Goal: Find specific fact: Find contact information

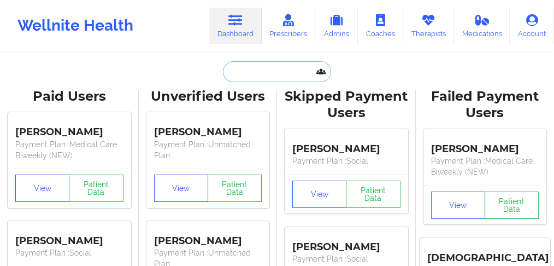
click at [285, 72] on input "text" at bounding box center [277, 71] width 108 height 21
paste input "[PERSON_NAME],"
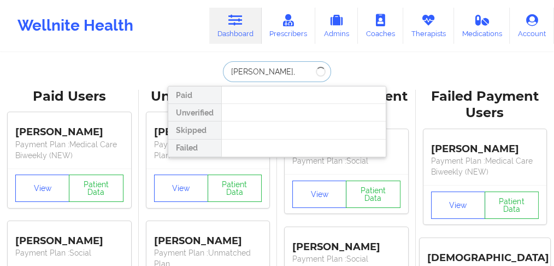
type input "[PERSON_NAME]"
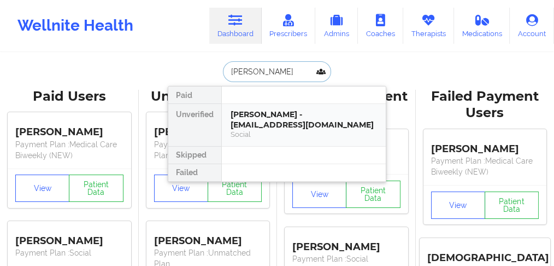
click at [257, 113] on div "[PERSON_NAME] - [EMAIL_ADDRESS][DOMAIN_NAME]" at bounding box center [304, 119] width 146 height 20
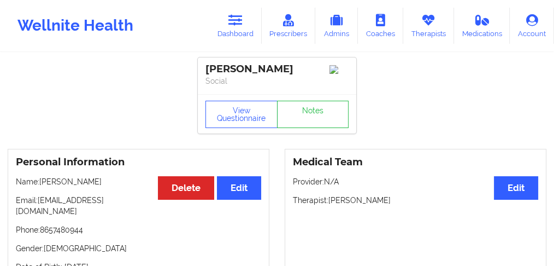
click at [75, 181] on p "Name: [PERSON_NAME]" at bounding box center [138, 181] width 245 height 11
copy p "[PERSON_NAME]"
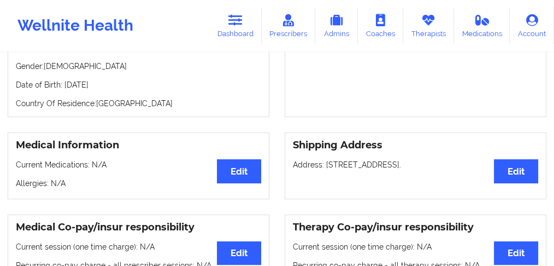
scroll to position [109, 0]
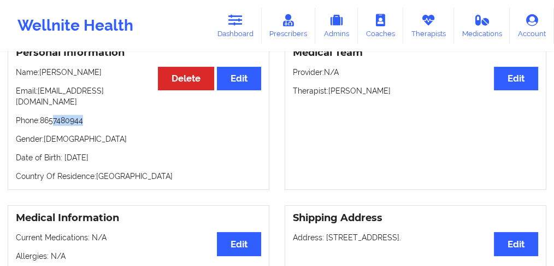
drag, startPoint x: 91, startPoint y: 111, endPoint x: 52, endPoint y: 111, distance: 38.8
click at [53, 115] on p "Phone: [PHONE_NUMBER]" at bounding box center [138, 120] width 245 height 11
click at [54, 115] on p "Phone: [PHONE_NUMBER]" at bounding box center [138, 120] width 245 height 11
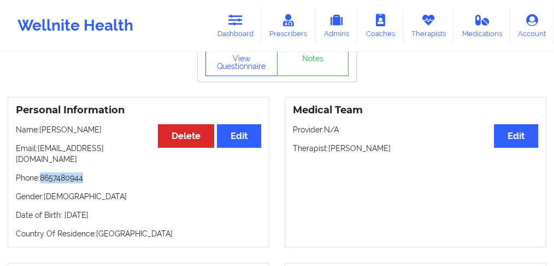
scroll to position [0, 0]
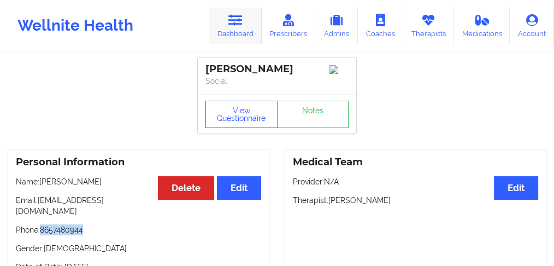
click at [237, 31] on link "Dashboard" at bounding box center [235, 26] width 52 height 36
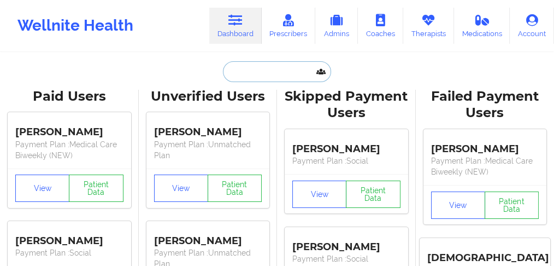
click at [243, 69] on input "text" at bounding box center [277, 71] width 108 height 21
paste input "[PERSON_NAME]"
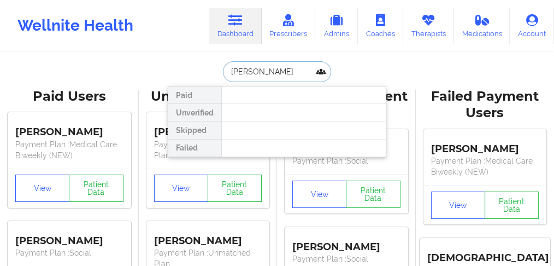
drag, startPoint x: 254, startPoint y: 70, endPoint x: 311, endPoint y: 70, distance: 57.4
click at [311, 70] on input "[PERSON_NAME]" at bounding box center [277, 71] width 108 height 21
type input "CAYLA"
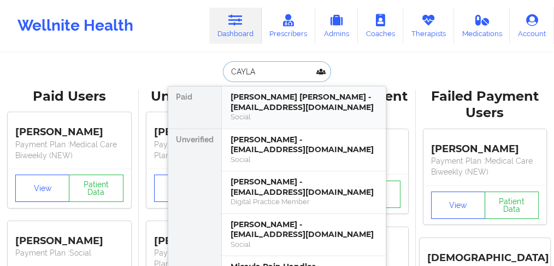
click at [254, 104] on div "[PERSON_NAME] [PERSON_NAME] - [EMAIL_ADDRESS][DOMAIN_NAME]" at bounding box center [304, 102] width 146 height 20
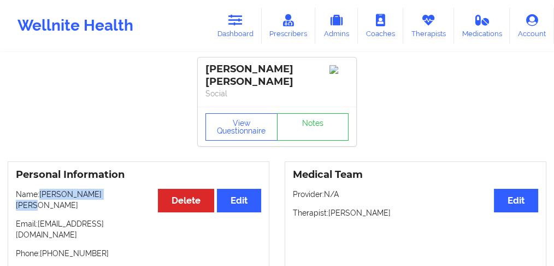
drag, startPoint x: 111, startPoint y: 185, endPoint x: 40, endPoint y: 187, distance: 71.1
click at [40, 188] on p "Name: [PERSON_NAME] [PERSON_NAME]" at bounding box center [138, 199] width 245 height 22
copy p "[PERSON_NAME] [PERSON_NAME]"
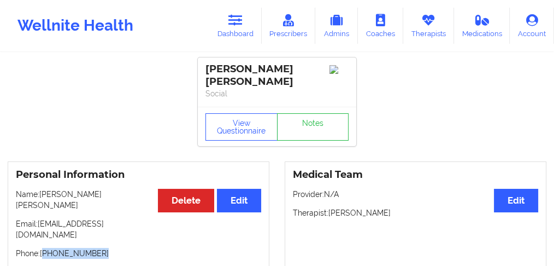
drag, startPoint x: 101, startPoint y: 220, endPoint x: 45, endPoint y: 221, distance: 55.7
click at [45, 247] on p "Phone: [PHONE_NUMBER]" at bounding box center [138, 252] width 245 height 11
copy p "[PHONE_NUMBER]"
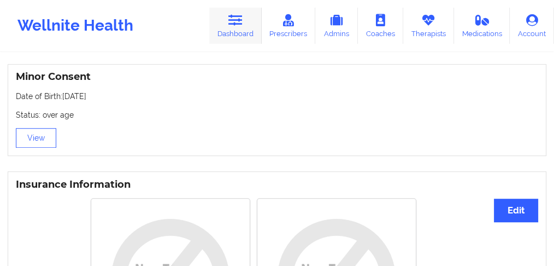
scroll to position [692, 0]
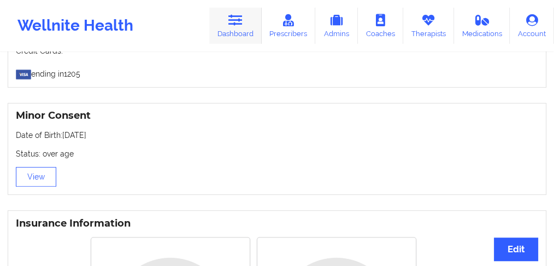
click at [235, 32] on link "Dashboard" at bounding box center [235, 26] width 52 height 36
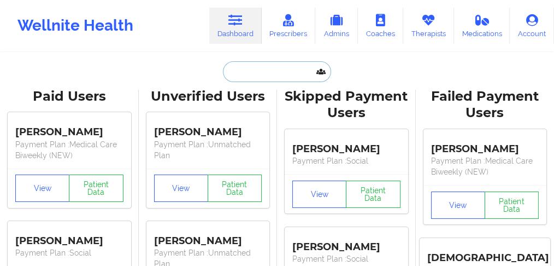
click at [259, 74] on input "text" at bounding box center [277, 71] width 108 height 21
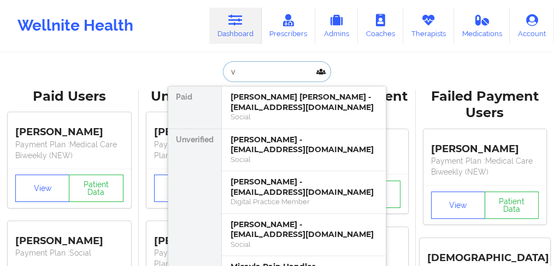
drag, startPoint x: 255, startPoint y: 72, endPoint x: 207, endPoint y: 72, distance: 48.6
click at [207, 72] on div "v Paid [PERSON_NAME] [PERSON_NAME] - [EMAIL_ADDRESS][DOMAIN_NAME] Social Unveri…" at bounding box center [277, 71] width 219 height 21
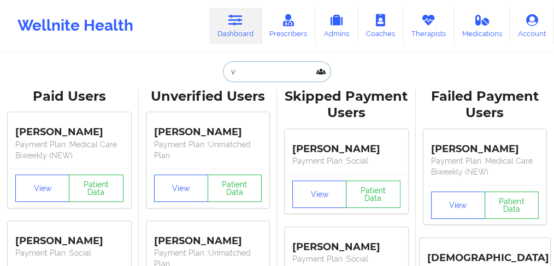
paste input "[PERSON_NAME]"
type input "[PERSON_NAME]"
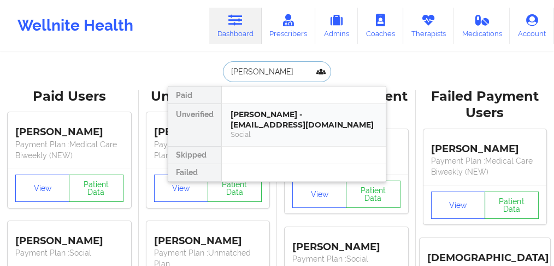
click at [282, 118] on div "[PERSON_NAME] - [EMAIL_ADDRESS][DOMAIN_NAME]" at bounding box center [304, 119] width 146 height 20
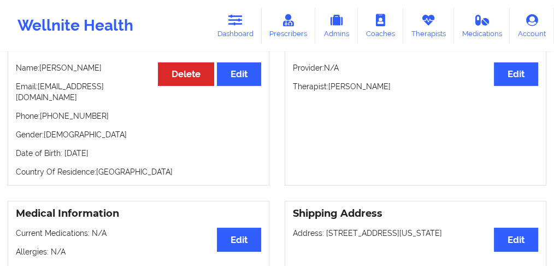
scroll to position [109, 0]
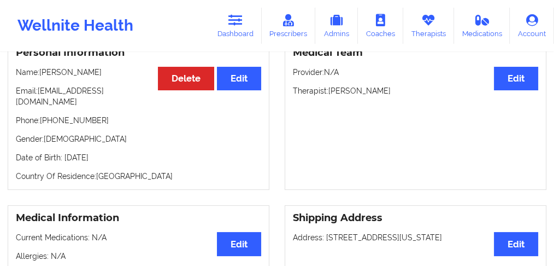
click at [72, 115] on p "Phone: [PHONE_NUMBER]" at bounding box center [138, 120] width 245 height 11
copy p "15189378519"
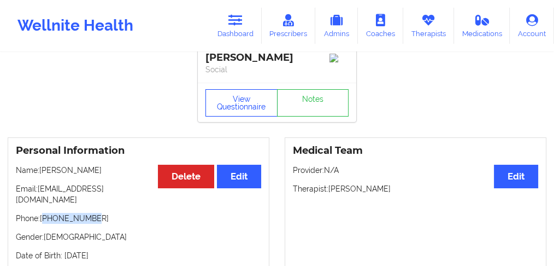
scroll to position [0, 0]
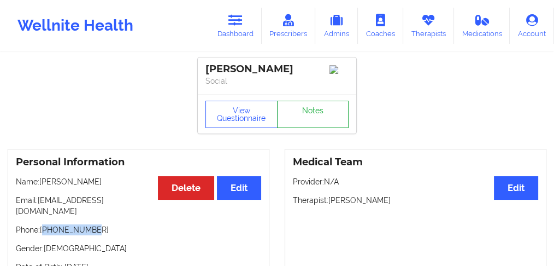
click at [302, 115] on link "Notes" at bounding box center [313, 114] width 72 height 27
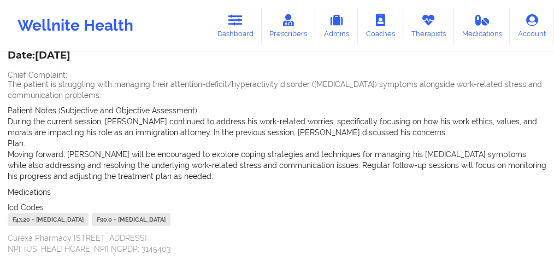
scroll to position [390, 0]
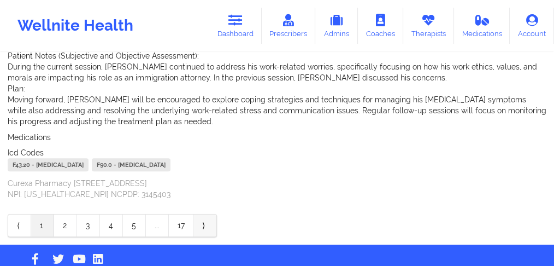
click at [201, 214] on link "⟩" at bounding box center [204, 225] width 23 height 22
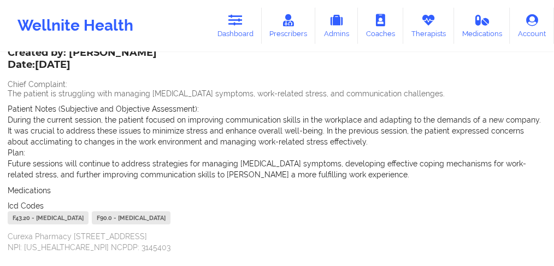
scroll to position [186, 0]
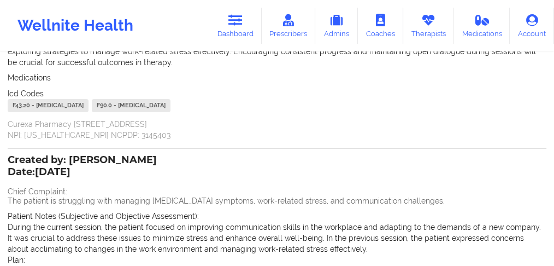
click at [187, 181] on div "Created by: [PERSON_NAME] Date: [DATE] Chief Complaint: The patient is struggli…" at bounding box center [277, 257] width 539 height 203
click at [183, 176] on div "Created by: [PERSON_NAME] Date: [DATE] Chief Complaint: The patient is struggli…" at bounding box center [277, 257] width 539 height 203
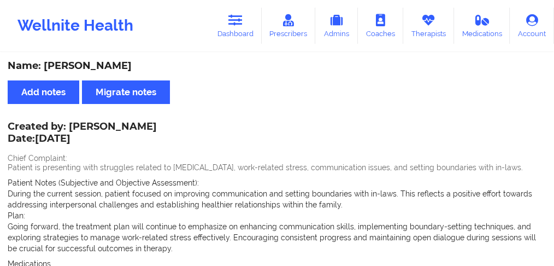
click at [104, 65] on div "Name: [PERSON_NAME]" at bounding box center [277, 66] width 539 height 13
copy div "[PERSON_NAME]"
click at [57, 62] on div "Name: [PERSON_NAME]" at bounding box center [277, 66] width 539 height 13
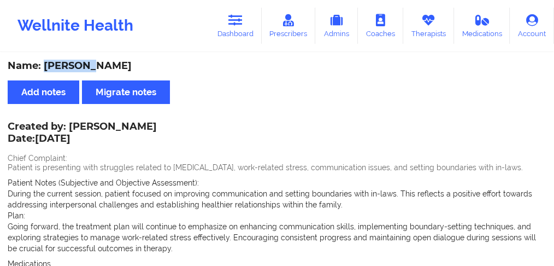
copy div "[PERSON_NAME]"
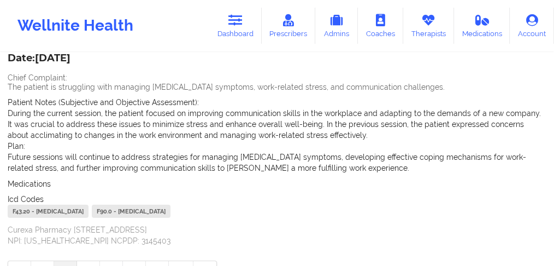
scroll to position [368, 0]
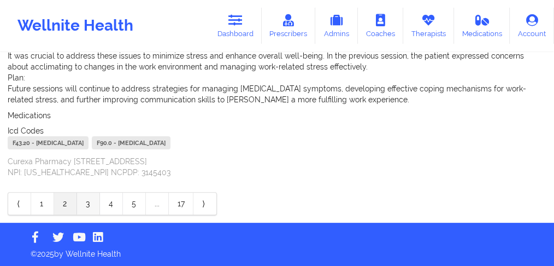
click at [88, 203] on link "3" at bounding box center [88, 203] width 23 height 22
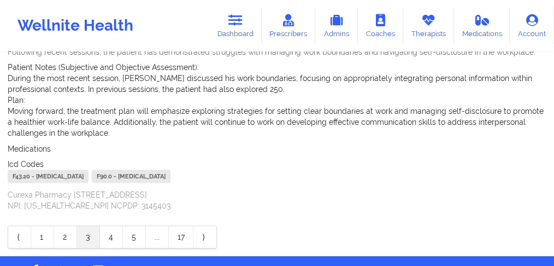
scroll to position [364, 0]
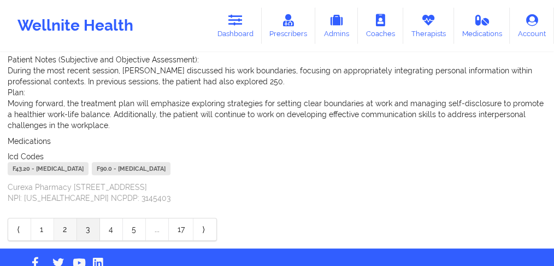
click at [61, 219] on link "2" at bounding box center [65, 229] width 23 height 22
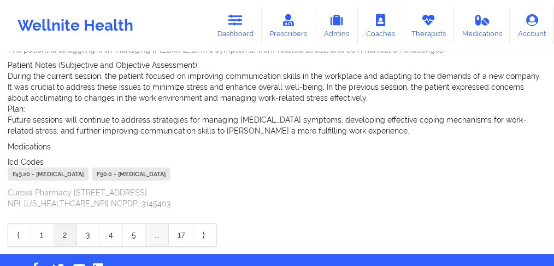
scroll to position [368, 0]
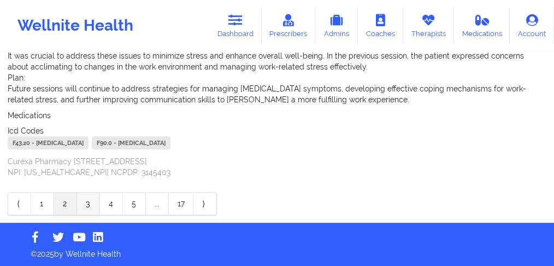
click at [81, 203] on link "3" at bounding box center [88, 203] width 23 height 22
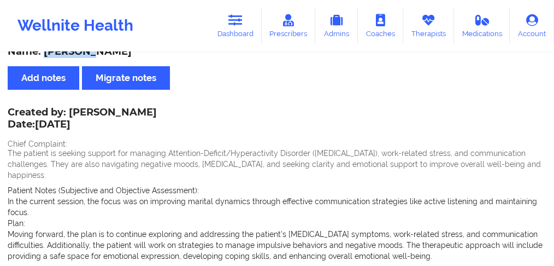
scroll to position [87, 0]
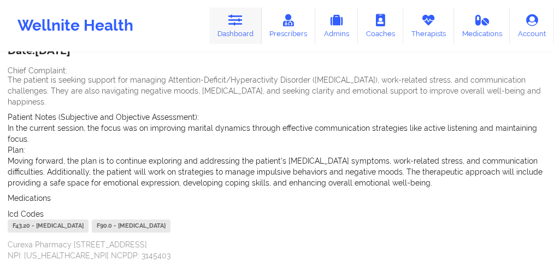
click at [241, 20] on icon at bounding box center [235, 20] width 14 height 12
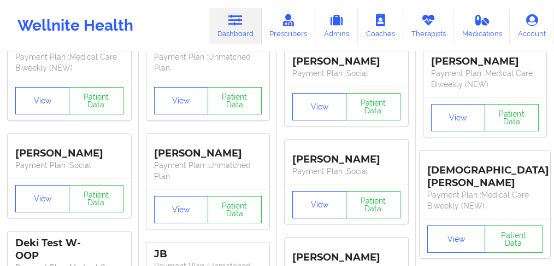
click at [230, 20] on icon at bounding box center [235, 20] width 14 height 12
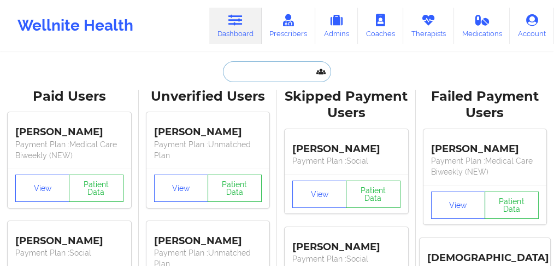
click at [264, 70] on input "text" at bounding box center [277, 71] width 108 height 21
paste input "[PERSON_NAME]"
type input "[PERSON_NAME]"
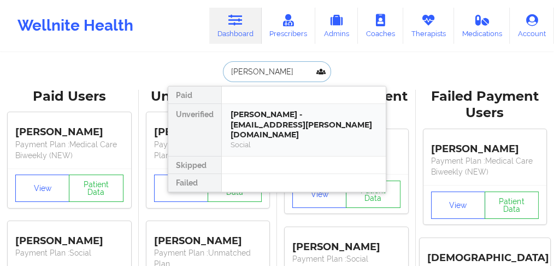
click at [245, 119] on div "[PERSON_NAME] - [EMAIL_ADDRESS][PERSON_NAME][DOMAIN_NAME]" at bounding box center [304, 124] width 146 height 31
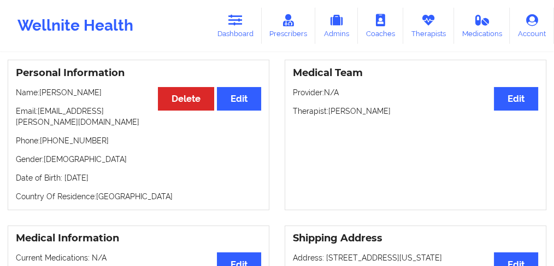
scroll to position [73, 0]
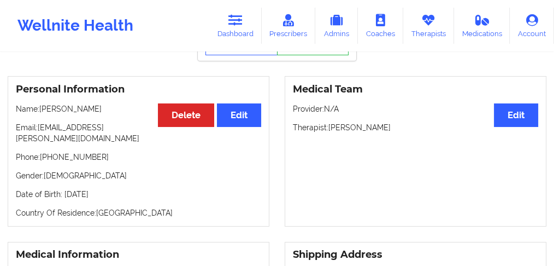
click at [85, 110] on p "Name: [PERSON_NAME]" at bounding box center [138, 108] width 245 height 11
copy p "[PERSON_NAME]"
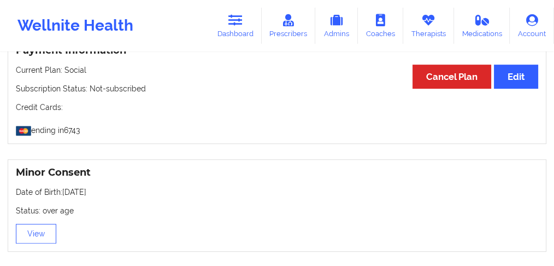
scroll to position [692, 0]
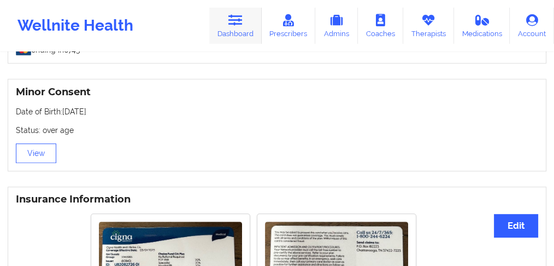
click at [248, 28] on link "Dashboard" at bounding box center [235, 26] width 52 height 36
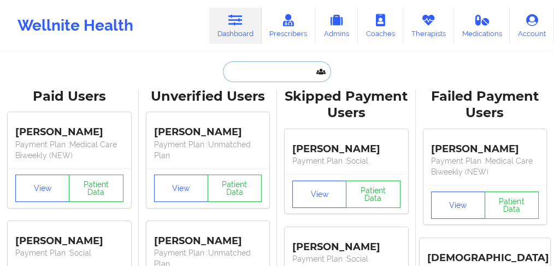
click at [235, 70] on input "text" at bounding box center [277, 71] width 108 height 21
paste input "[PERSON_NAME],"
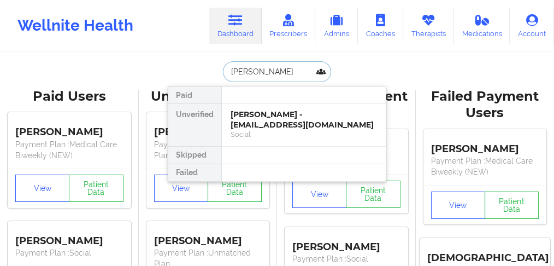
type input "[PERSON_NAME]"
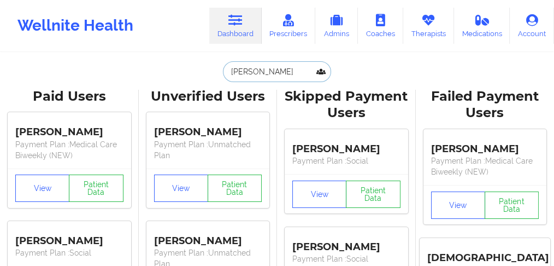
click at [290, 72] on input "[PERSON_NAME]" at bounding box center [277, 71] width 108 height 21
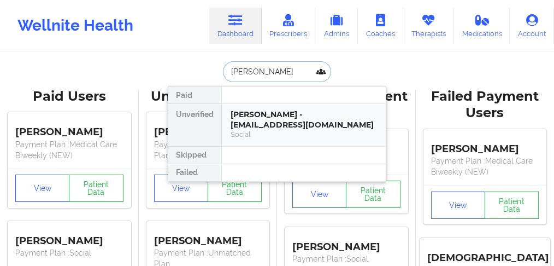
click at [278, 113] on div "[PERSON_NAME] - [EMAIL_ADDRESS][DOMAIN_NAME]" at bounding box center [304, 119] width 146 height 20
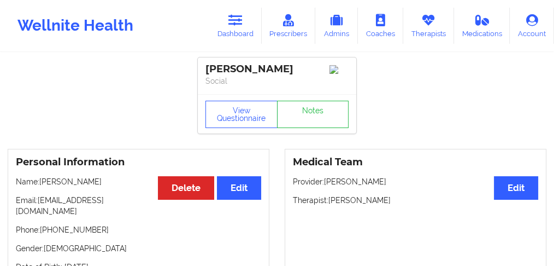
click at [68, 186] on p "Name: [PERSON_NAME]" at bounding box center [138, 181] width 245 height 11
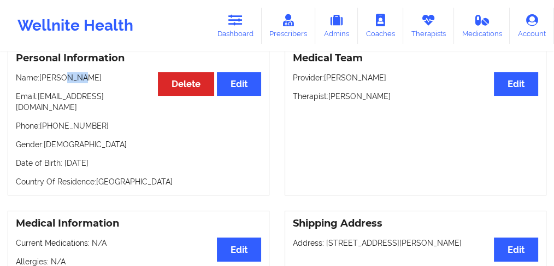
scroll to position [73, 0]
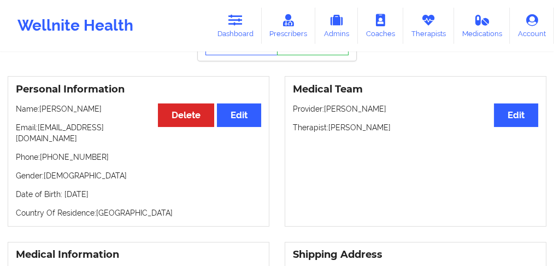
click at [68, 117] on div "Personal Information Edit Delete Name: [PERSON_NAME] Email: [EMAIL_ADDRESS][DOM…" at bounding box center [139, 151] width 262 height 150
click at [70, 111] on p "Name: [PERSON_NAME]" at bounding box center [138, 108] width 245 height 11
copy p "[PERSON_NAME]"
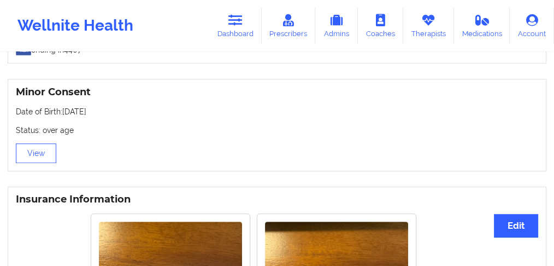
scroll to position [838, 0]
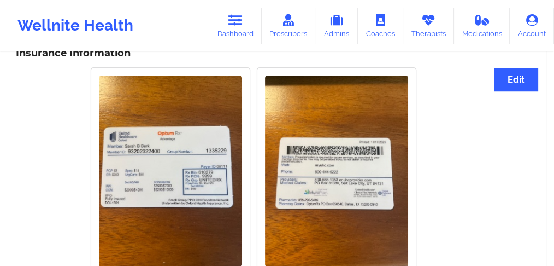
click at [55, 152] on div "Rotate Left Rotate Right Rotate Left Rotate Right" at bounding box center [253, 184] width 475 height 247
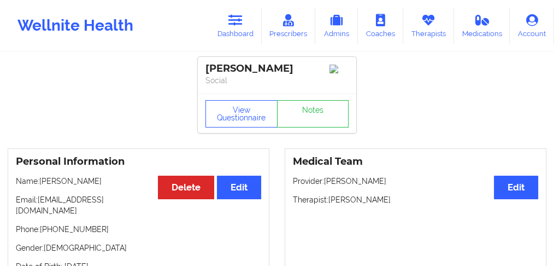
scroll to position [0, 0]
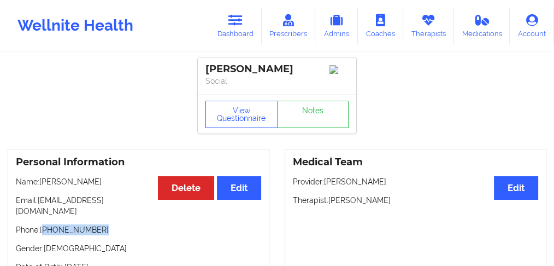
drag, startPoint x: 72, startPoint y: 221, endPoint x: 44, endPoint y: 221, distance: 27.9
click at [44, 224] on p "Phone: [PHONE_NUMBER]" at bounding box center [138, 229] width 245 height 11
copy p "[PHONE_NUMBER]"
click at [240, 28] on link "Dashboard" at bounding box center [235, 26] width 52 height 36
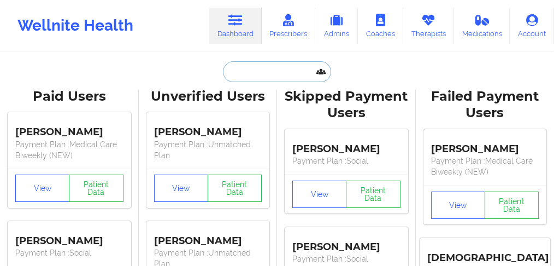
click at [250, 78] on input "text" at bounding box center [277, 71] width 108 height 21
paste input "[PERSON_NAME]"
type input "[PERSON_NAME]"
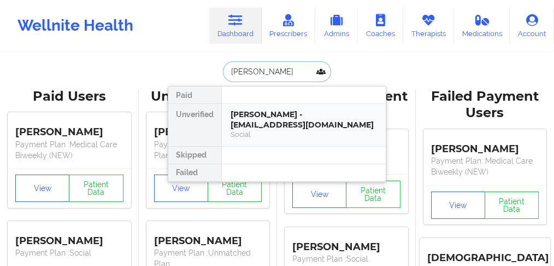
click at [247, 123] on div "[PERSON_NAME] - [EMAIL_ADDRESS][DOMAIN_NAME]" at bounding box center [304, 119] width 146 height 20
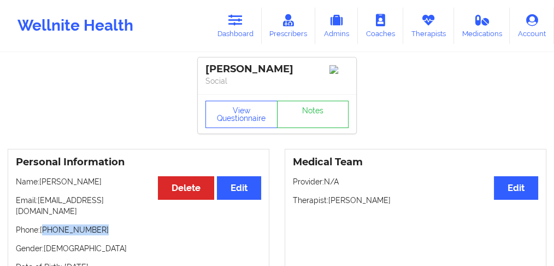
drag, startPoint x: 103, startPoint y: 225, endPoint x: 45, endPoint y: 223, distance: 58.5
click at [45, 224] on p "Phone: [PHONE_NUMBER]" at bounding box center [138, 229] width 245 height 11
copy p "[PHONE_NUMBER]"
